Goal: Task Accomplishment & Management: Manage account settings

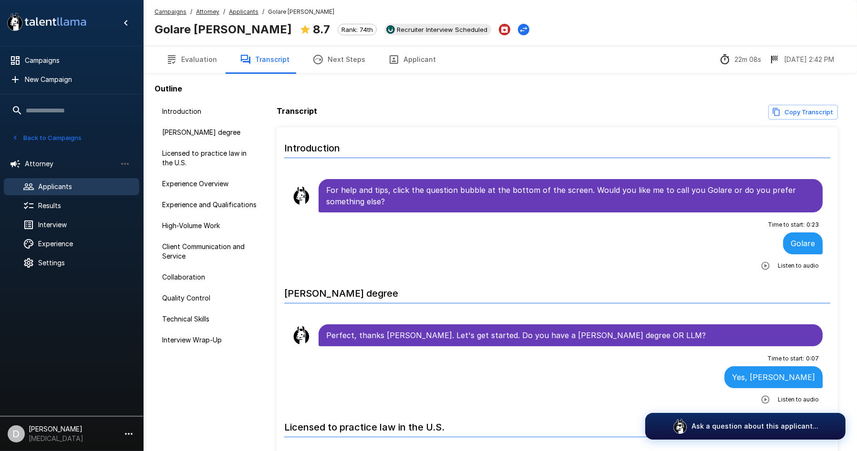
click at [25, 139] on button "Back to Campaigns" at bounding box center [47, 138] width 74 height 15
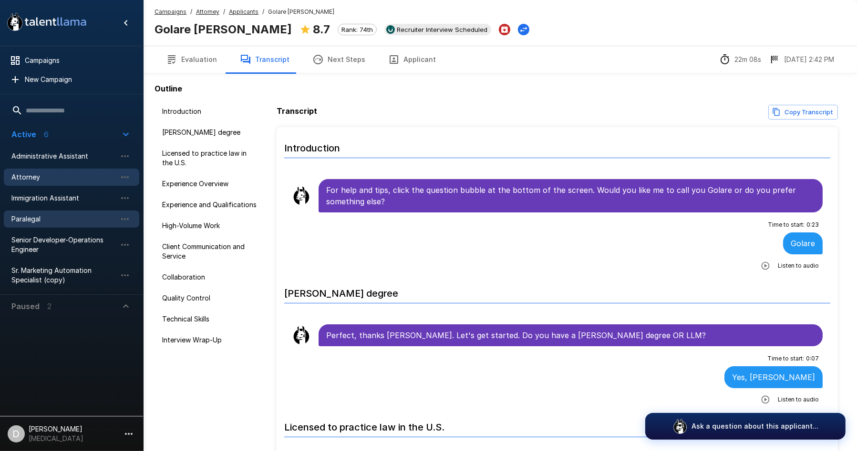
click at [40, 215] on span "Paralegal" at bounding box center [63, 220] width 105 height 10
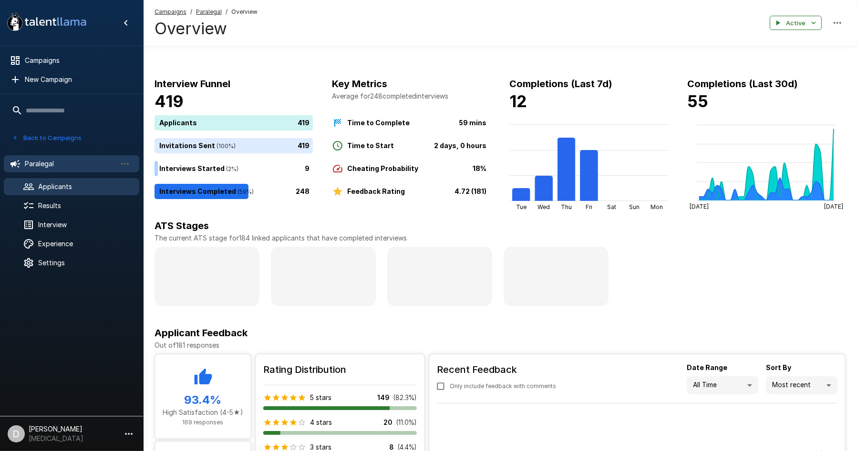
click at [57, 185] on span "Applicants" at bounding box center [84, 187] width 93 height 10
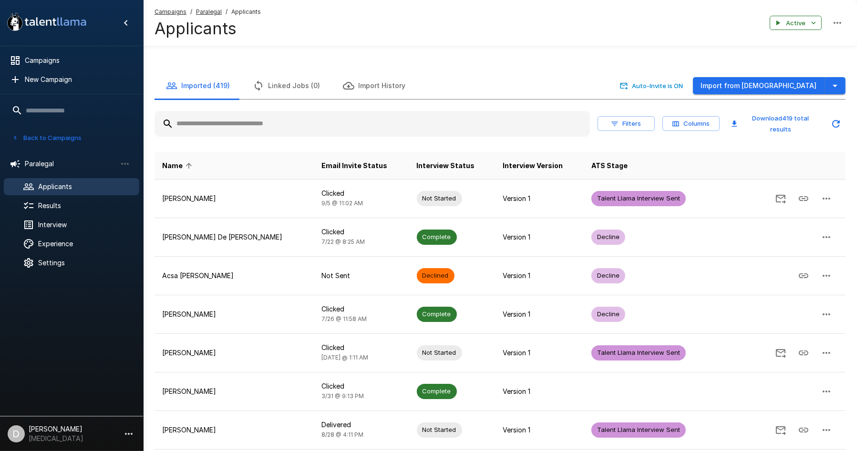
click at [275, 123] on input "text" at bounding box center [371, 123] width 435 height 17
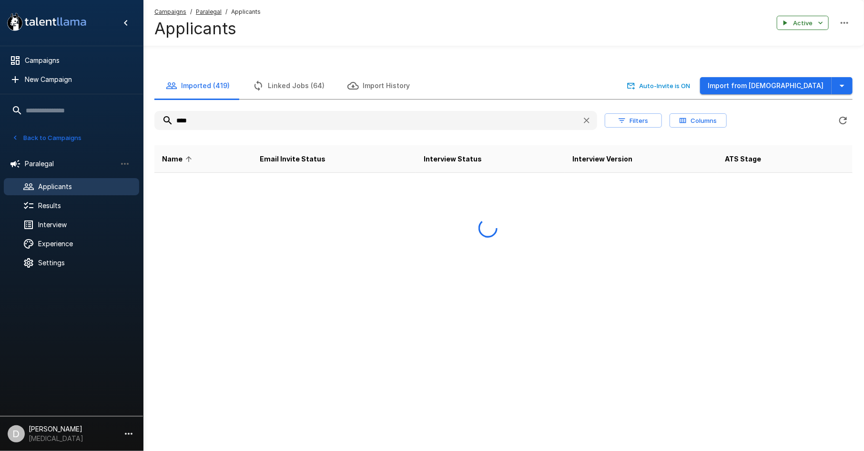
type input "****"
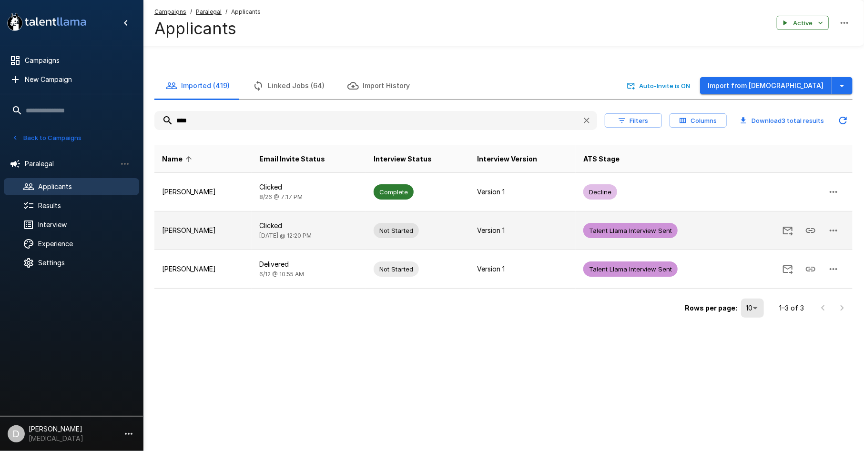
click at [244, 227] on p "[PERSON_NAME]" at bounding box center [203, 231] width 82 height 10
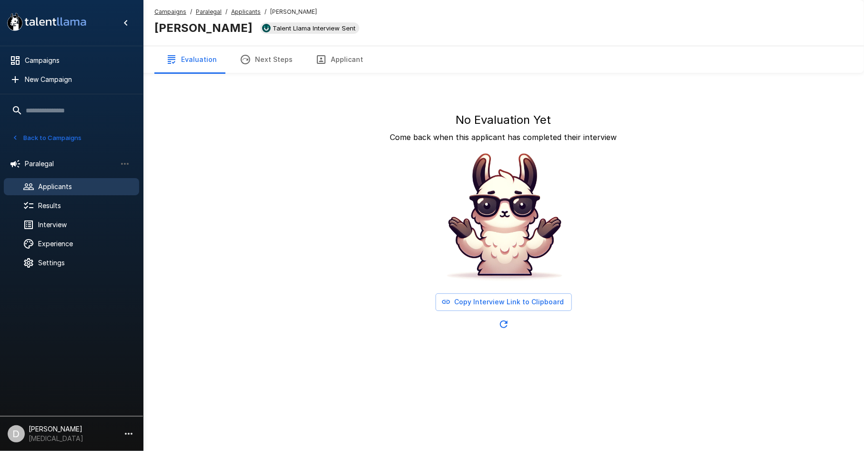
click at [341, 73] on div "No Evaluation Yet Come back when this applicant has completed their interview C…" at bounding box center [503, 182] width 698 height 319
click at [341, 59] on button "Applicant" at bounding box center [339, 59] width 71 height 27
